Goal: Task Accomplishment & Management: Use online tool/utility

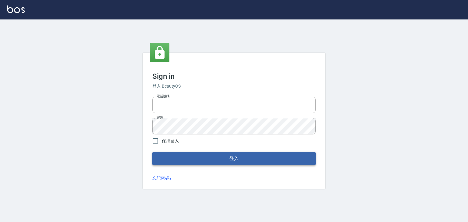
type input "6430581"
click at [248, 160] on button "登入" at bounding box center [233, 158] width 163 height 13
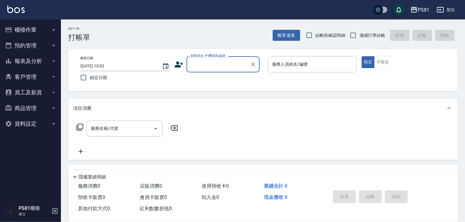
click at [52, 28] on icon "button" at bounding box center [53, 29] width 5 height 5
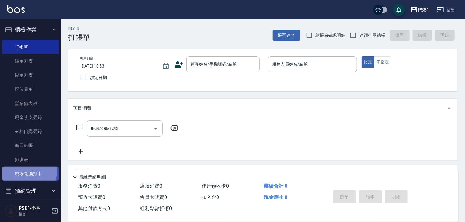
click at [25, 172] on link "現場電腦打卡" at bounding box center [30, 174] width 56 height 14
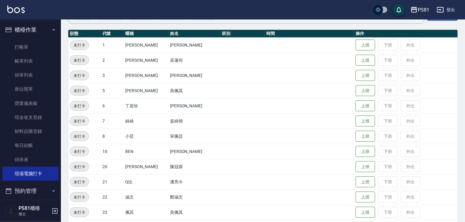
scroll to position [91, 0]
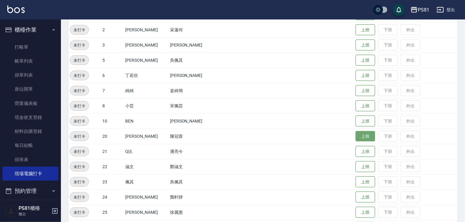
click at [356, 136] on button "上班" at bounding box center [366, 136] width 20 height 11
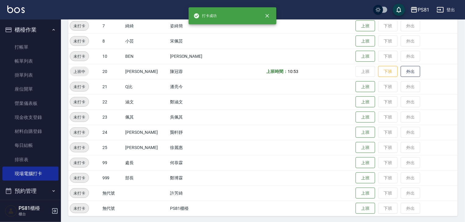
scroll to position [158, 0]
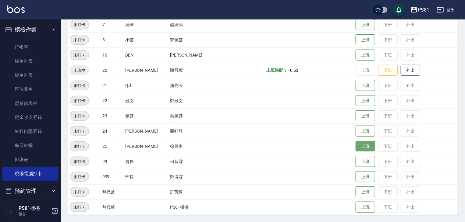
click at [356, 147] on button "上班" at bounding box center [366, 146] width 20 height 11
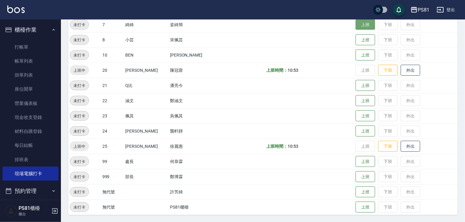
click at [361, 27] on button "上班" at bounding box center [366, 25] width 20 height 11
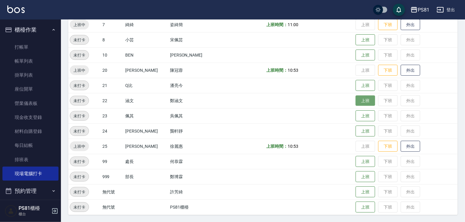
click at [360, 105] on button "上班" at bounding box center [366, 101] width 20 height 11
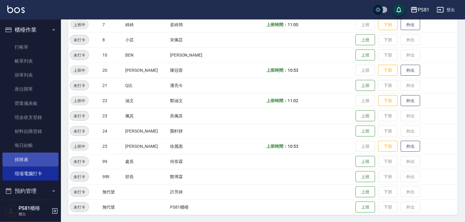
click at [34, 159] on link "排班表" at bounding box center [30, 160] width 56 height 14
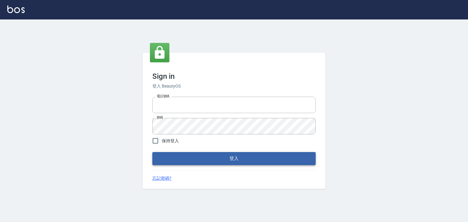
type input "6430581"
click at [157, 161] on button "登入" at bounding box center [233, 158] width 163 height 13
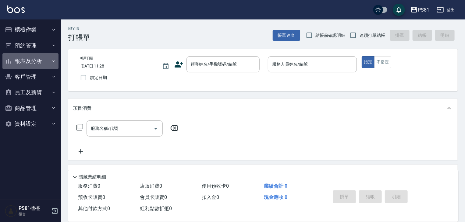
click at [38, 62] on button "報表及分析" at bounding box center [30, 61] width 56 height 16
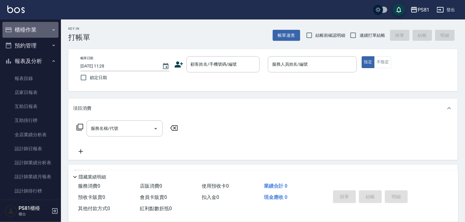
click at [41, 24] on button "櫃檯作業" at bounding box center [30, 30] width 56 height 16
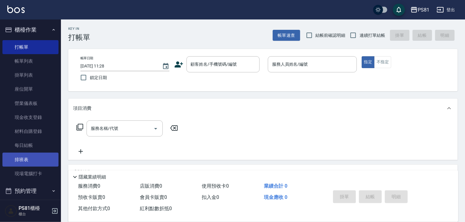
click at [36, 163] on link "排班表" at bounding box center [30, 160] width 56 height 14
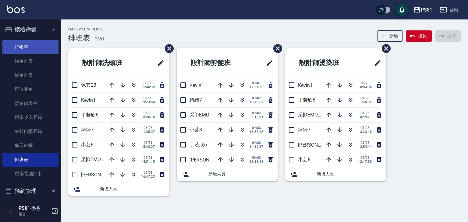
click at [29, 48] on link "打帳單" at bounding box center [30, 47] width 56 height 14
